Goal: Use online tool/utility: Utilize a website feature to perform a specific function

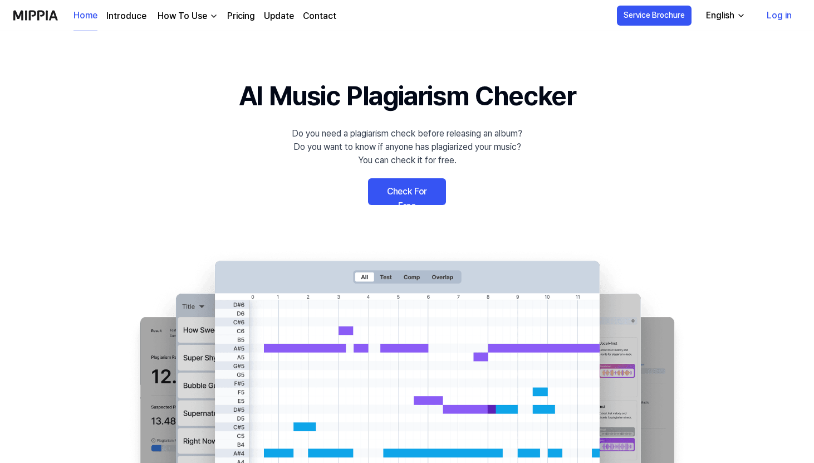
click at [419, 193] on link "Check For Free" at bounding box center [407, 191] width 78 height 27
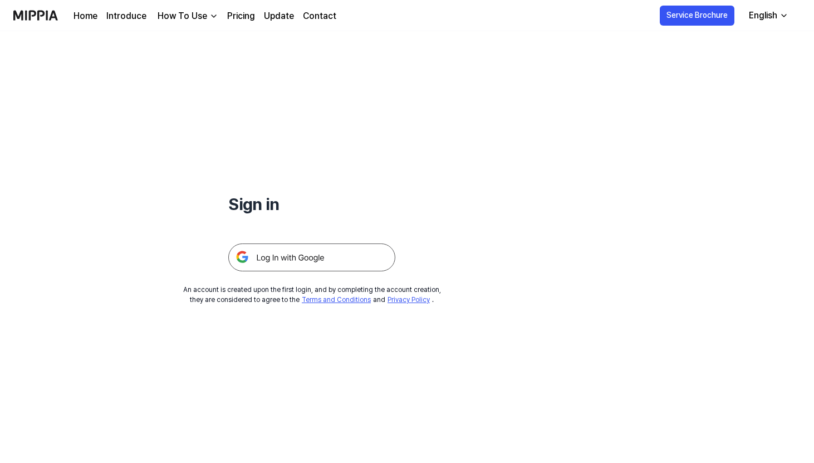
click at [336, 272] on div "Sign in An account is created upon the first login, and by completing the accou…" at bounding box center [312, 167] width 624 height 273
click at [349, 246] on img at bounding box center [311, 257] width 167 height 28
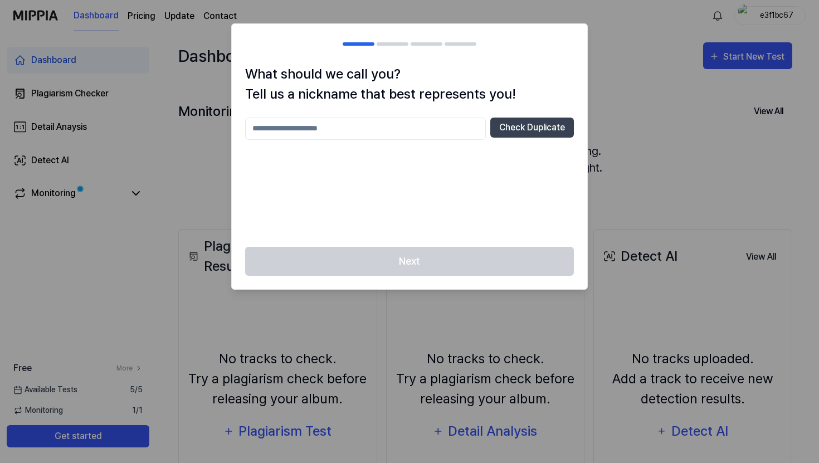
click at [422, 134] on input "text" at bounding box center [365, 129] width 241 height 22
type input "********"
click at [511, 126] on button "Check Duplicate" at bounding box center [532, 128] width 84 height 20
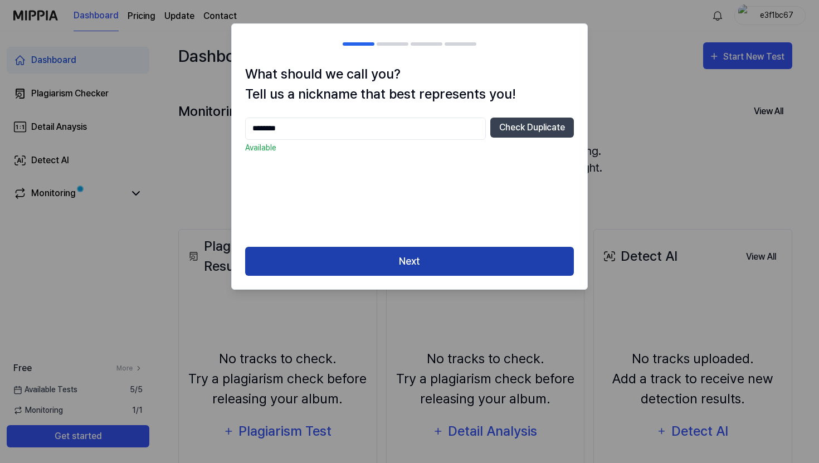
click at [452, 259] on button "Next" at bounding box center [409, 262] width 329 height 30
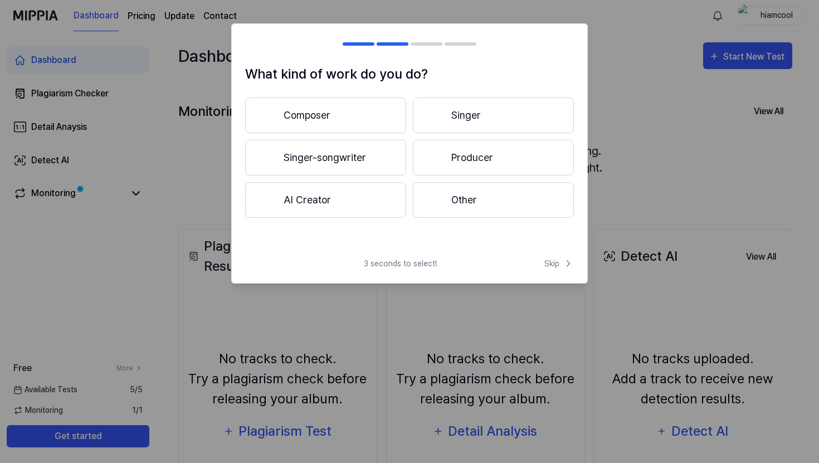
click at [370, 123] on button "Composer" at bounding box center [325, 115] width 161 height 36
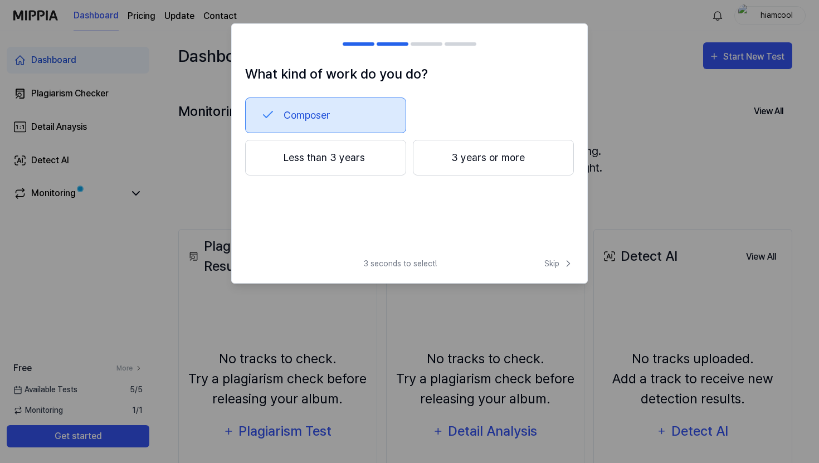
click at [376, 152] on button "Less than 3 years" at bounding box center [325, 158] width 161 height 36
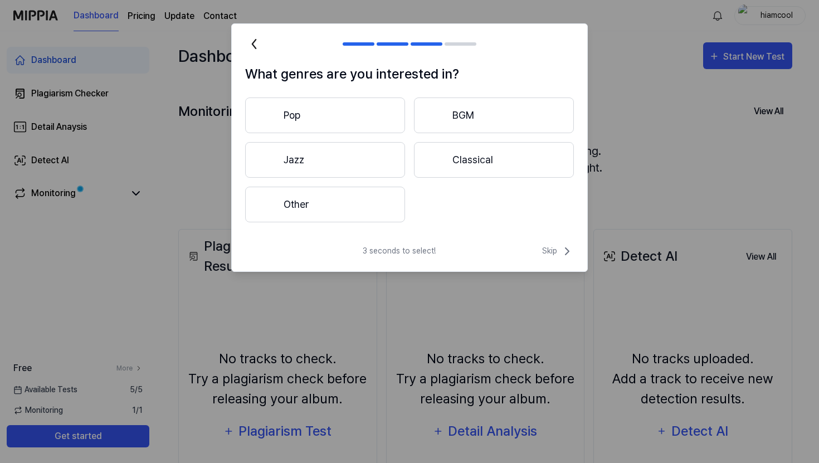
click at [398, 107] on button "Pop" at bounding box center [325, 115] width 160 height 36
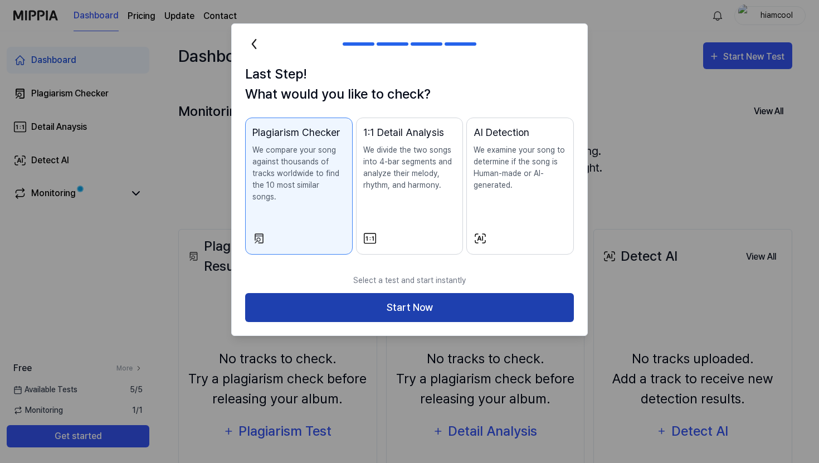
click at [449, 293] on button "Start Now" at bounding box center [409, 308] width 329 height 30
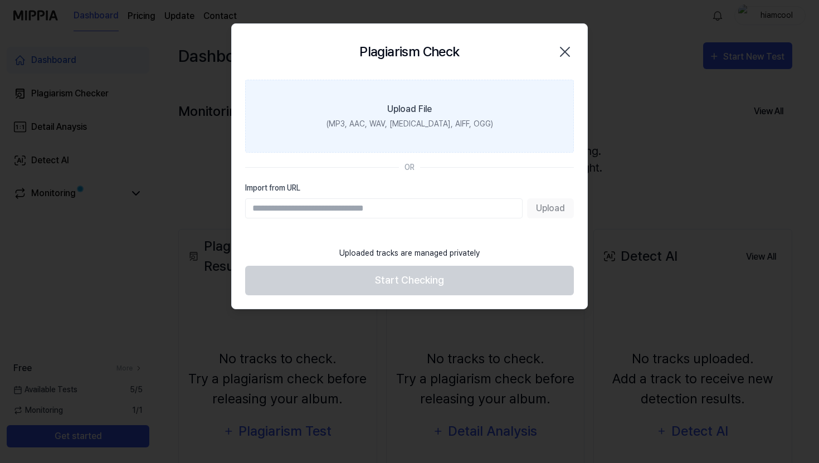
click at [380, 133] on label "Upload File (MP3, AAC, WAV, [MEDICAL_DATA], AIFF, OGG)" at bounding box center [409, 116] width 329 height 73
click at [0, 0] on input "Upload File (MP3, AAC, WAV, [MEDICAL_DATA], AIFF, OGG)" at bounding box center [0, 0] width 0 height 0
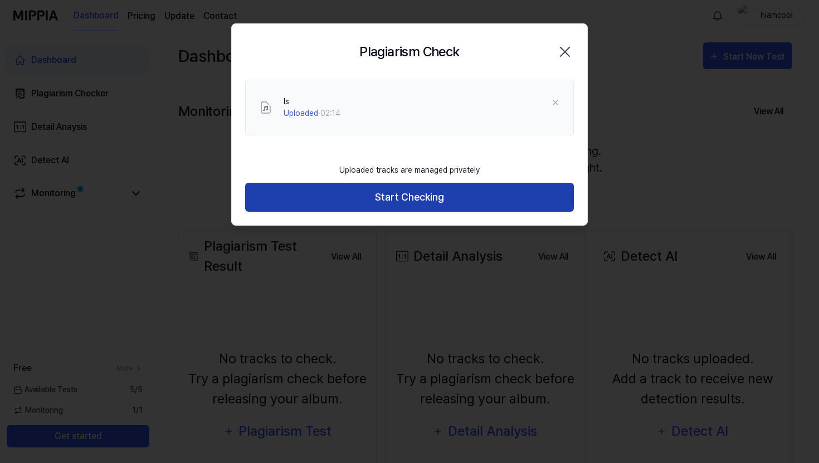
click at [468, 206] on button "Start Checking" at bounding box center [409, 198] width 329 height 30
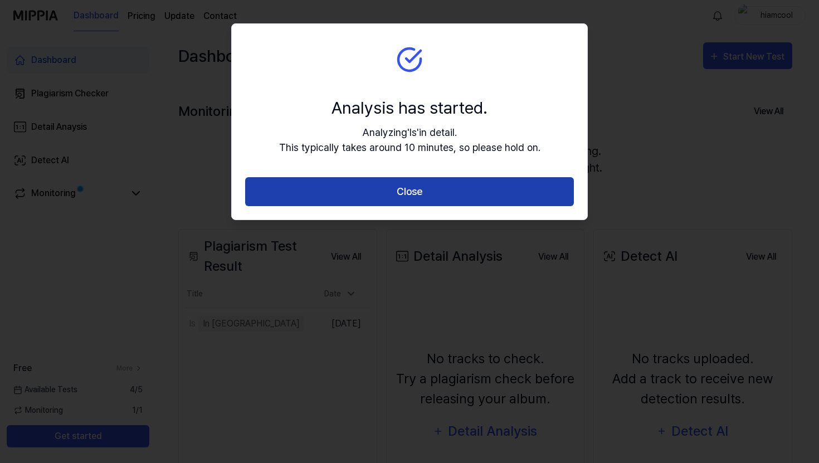
click at [489, 191] on button "Close" at bounding box center [409, 192] width 329 height 30
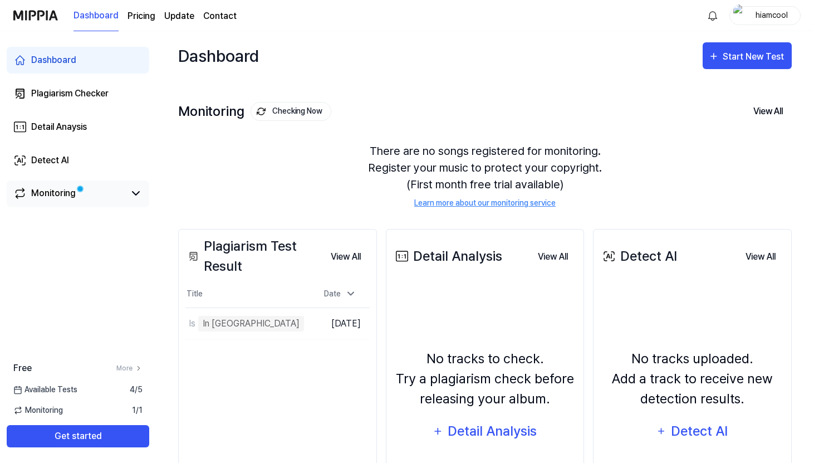
click at [90, 202] on div "Monitoring" at bounding box center [78, 193] width 143 height 27
click at [92, 189] on link "Monitoring" at bounding box center [68, 193] width 111 height 13
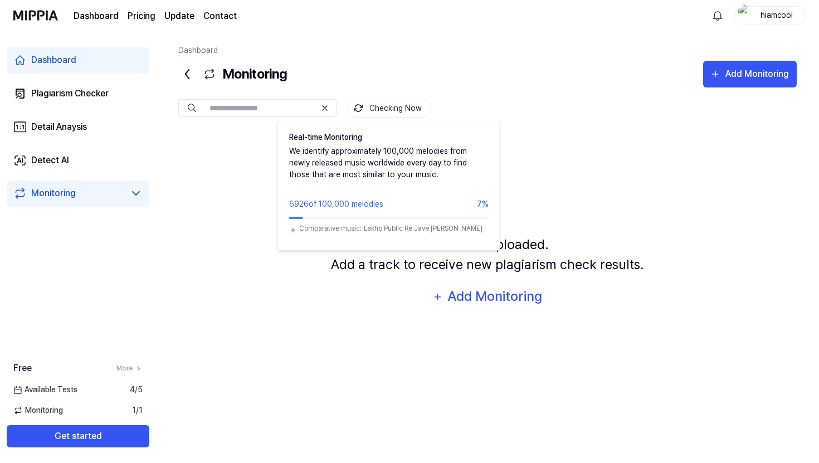
click at [383, 104] on button "Checking Now" at bounding box center [390, 108] width 84 height 19
click at [376, 107] on button "Checking Now" at bounding box center [390, 108] width 84 height 19
